Goal: Complete application form: Complete application form

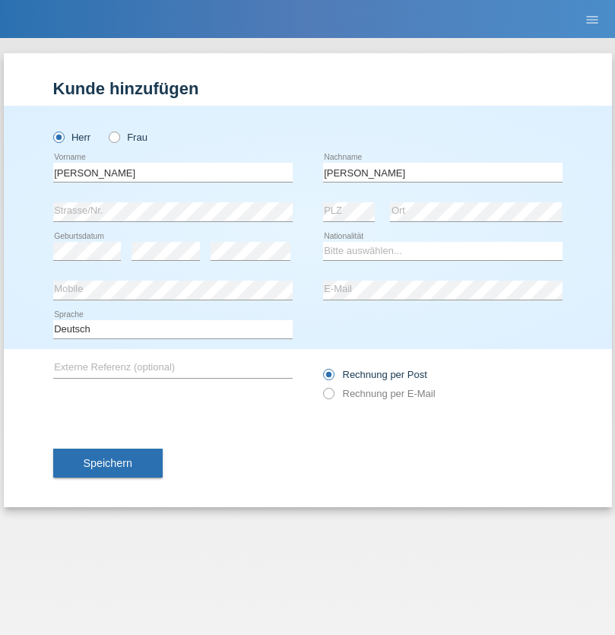
type input "[PERSON_NAME]"
select select "SE"
select select "C"
select select "21"
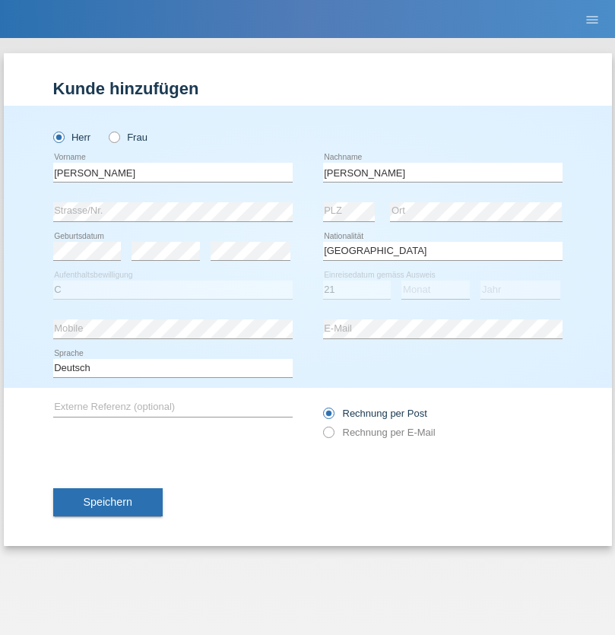
select select "04"
select select "2021"
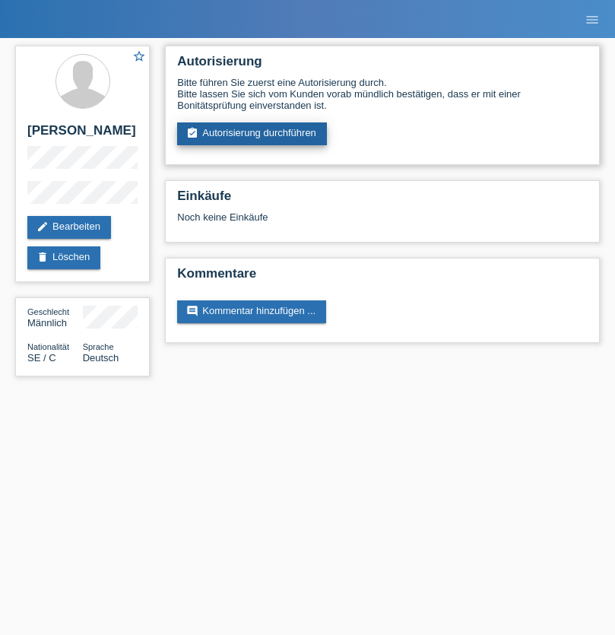
click at [252, 134] on link "assignment_turned_in Autorisierung durchführen" at bounding box center [252, 133] width 150 height 23
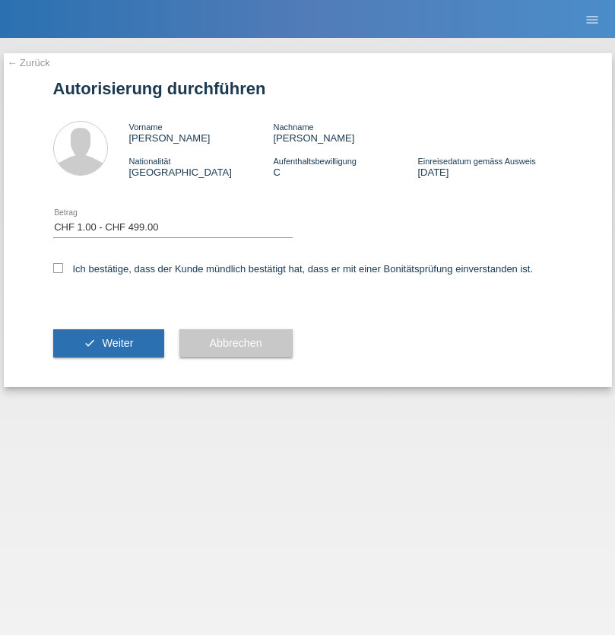
select select "1"
checkbox input "true"
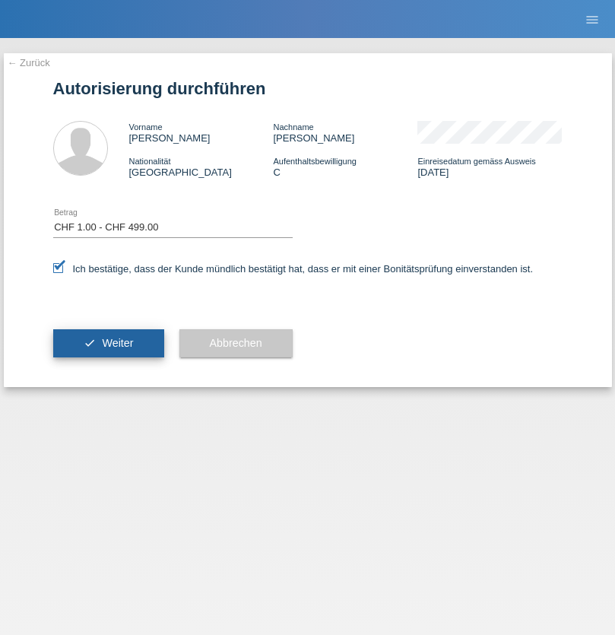
click at [108, 343] on span "Weiter" at bounding box center [117, 343] width 31 height 12
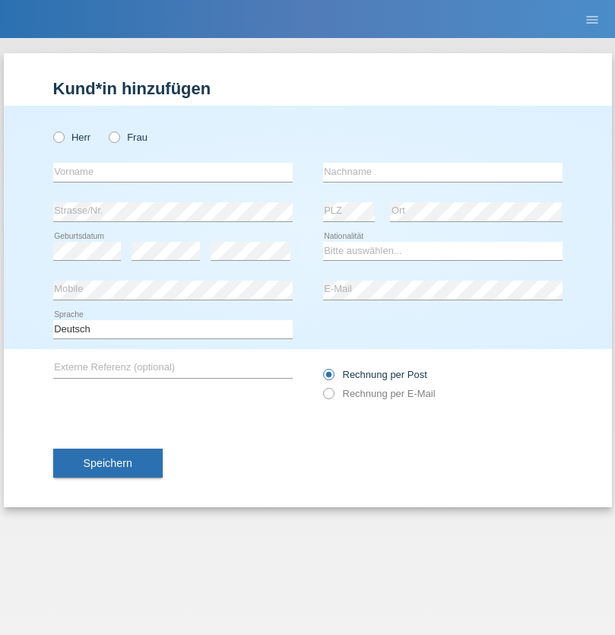
radio input "true"
click at [173, 172] on input "text" at bounding box center [172, 172] width 239 height 19
type input "Amine"
click at [442, 172] on input "text" at bounding box center [442, 172] width 239 height 19
type input "Achak"
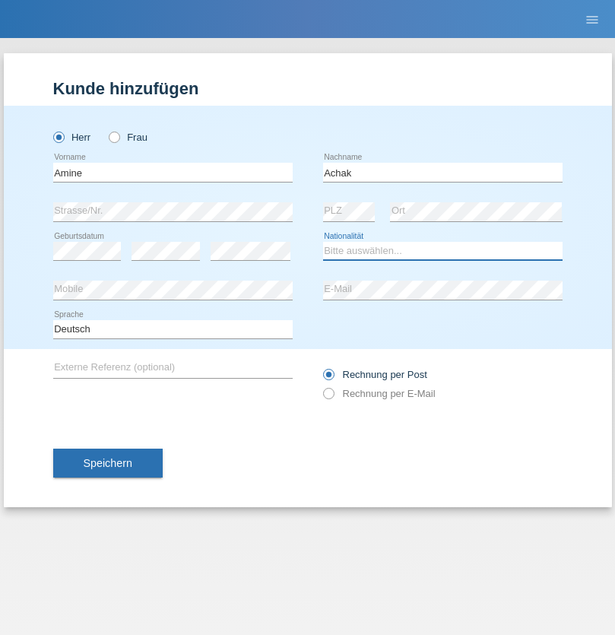
select select "CH"
